Goal: Transaction & Acquisition: Purchase product/service

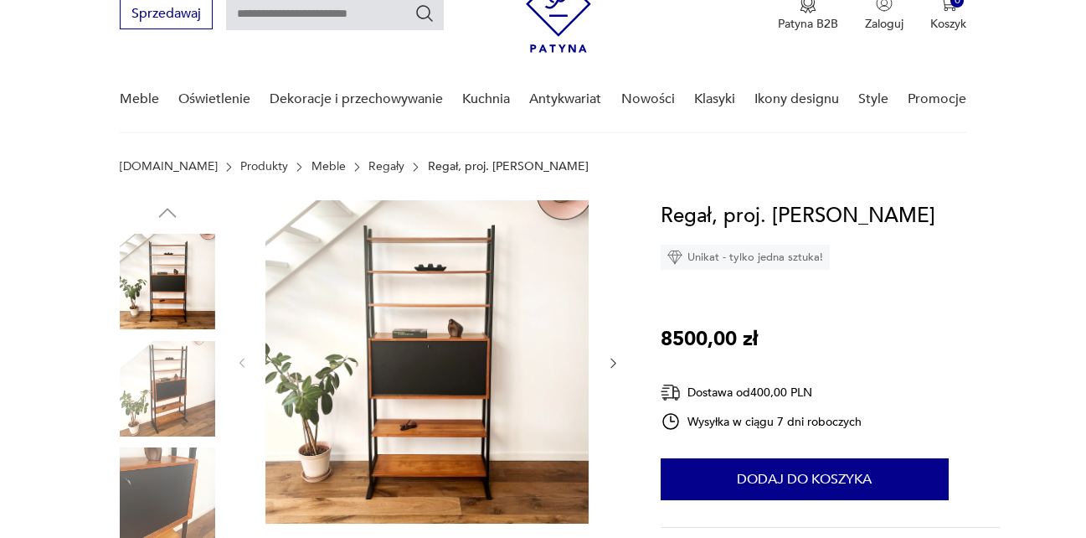
click at [612, 367] on icon "button" at bounding box center [613, 363] width 14 height 14
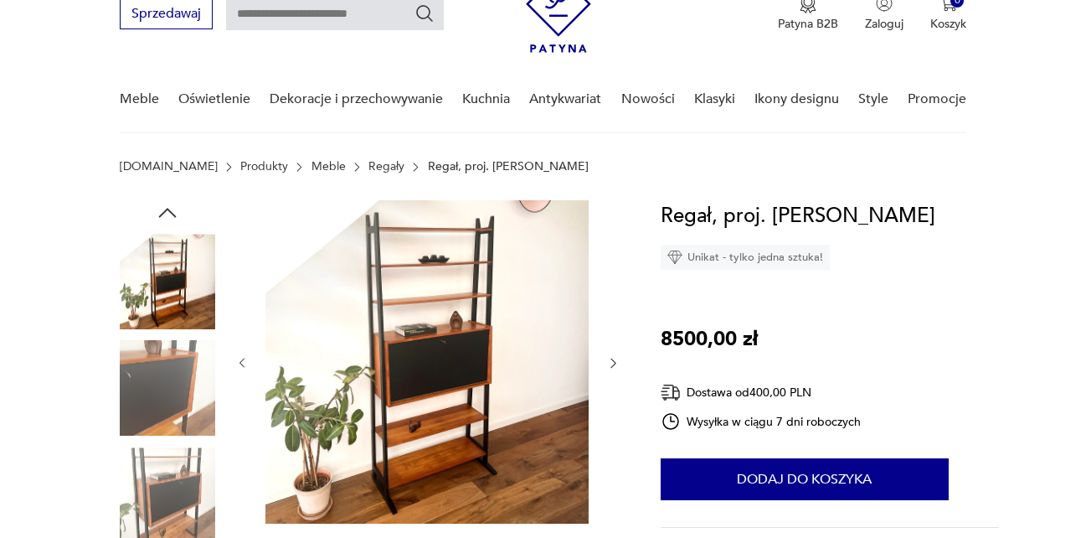
click at [610, 368] on icon "button" at bounding box center [613, 363] width 14 height 14
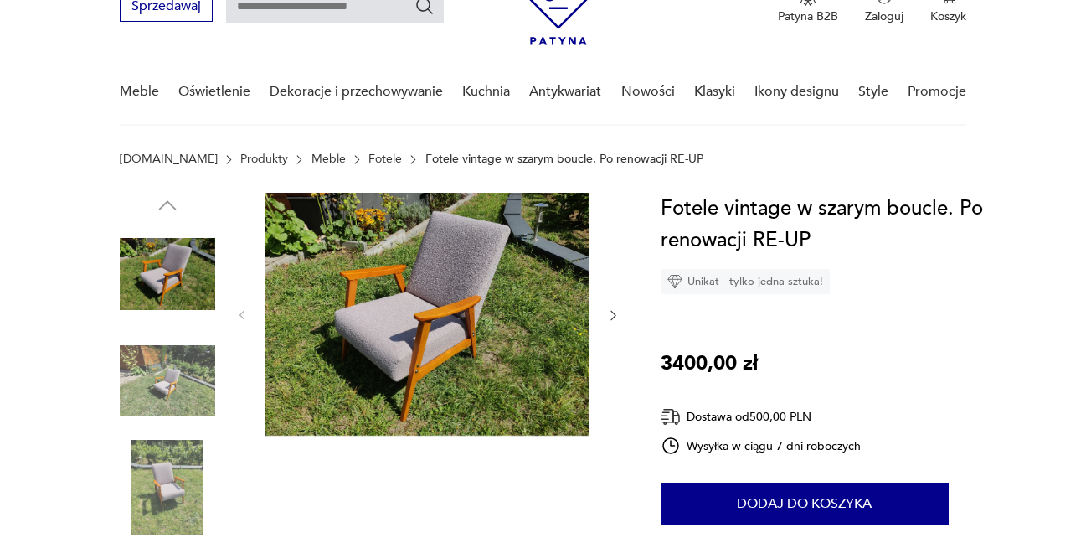
scroll to position [141, 0]
